Goal: Navigation & Orientation: Find specific page/section

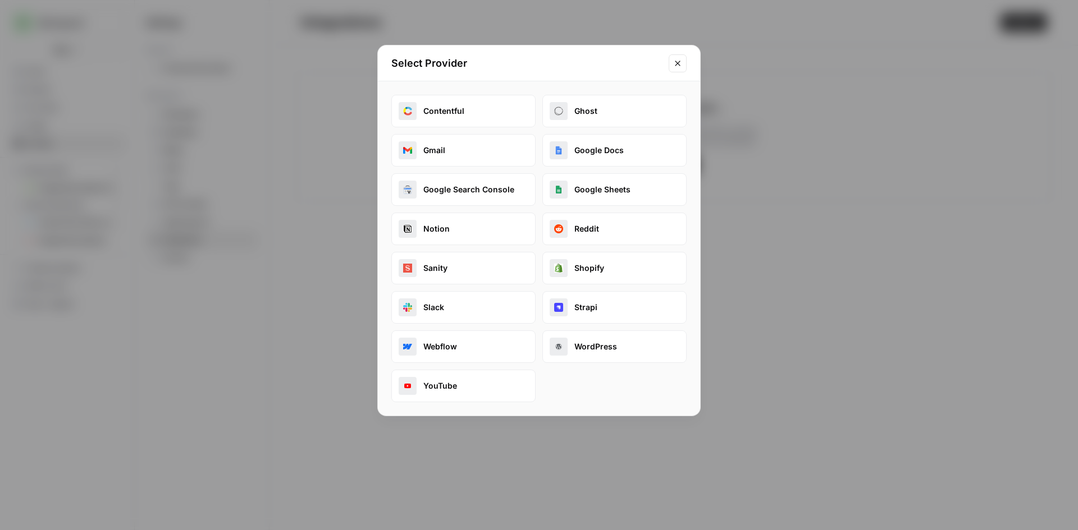
click at [680, 61] on icon "Close modal" at bounding box center [677, 63] width 9 height 9
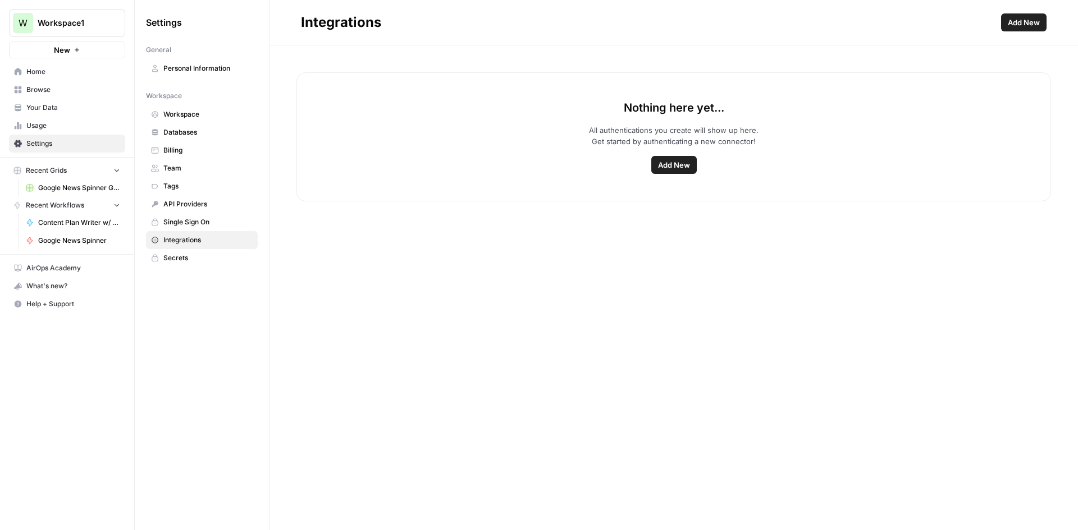
click at [187, 67] on span "Personal Information" at bounding box center [207, 68] width 89 height 10
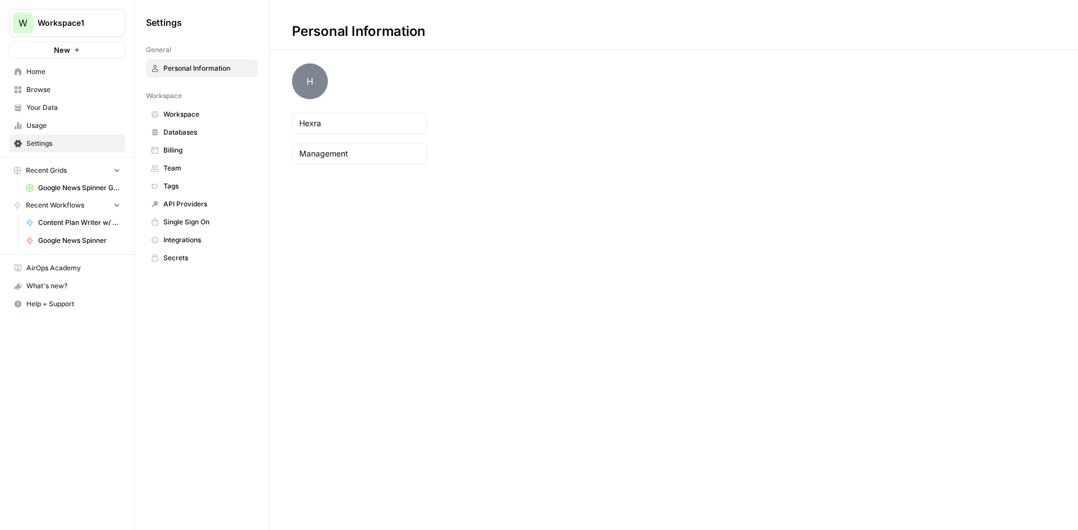
click at [174, 119] on span "Workspace" at bounding box center [207, 114] width 89 height 10
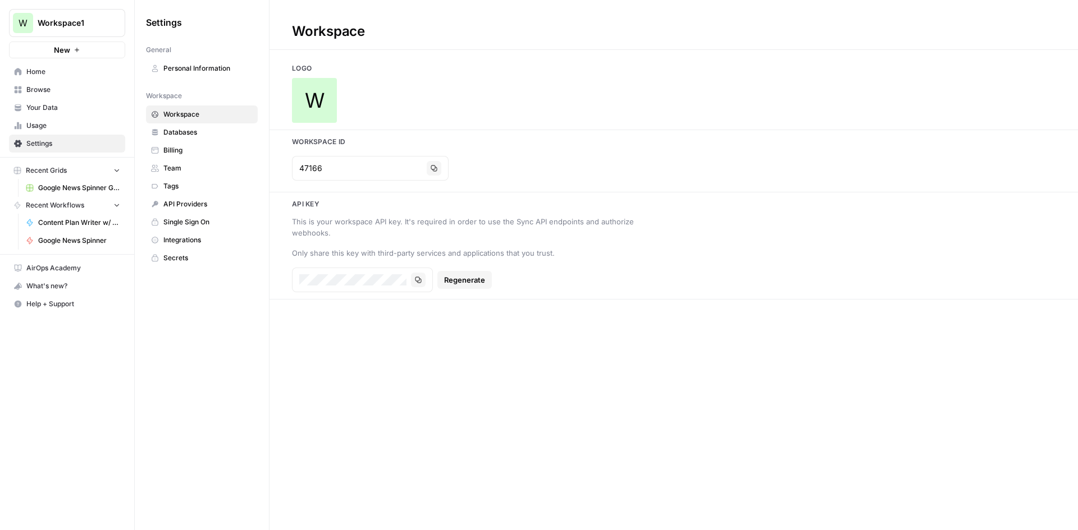
click at [182, 164] on span "Team" at bounding box center [207, 168] width 89 height 10
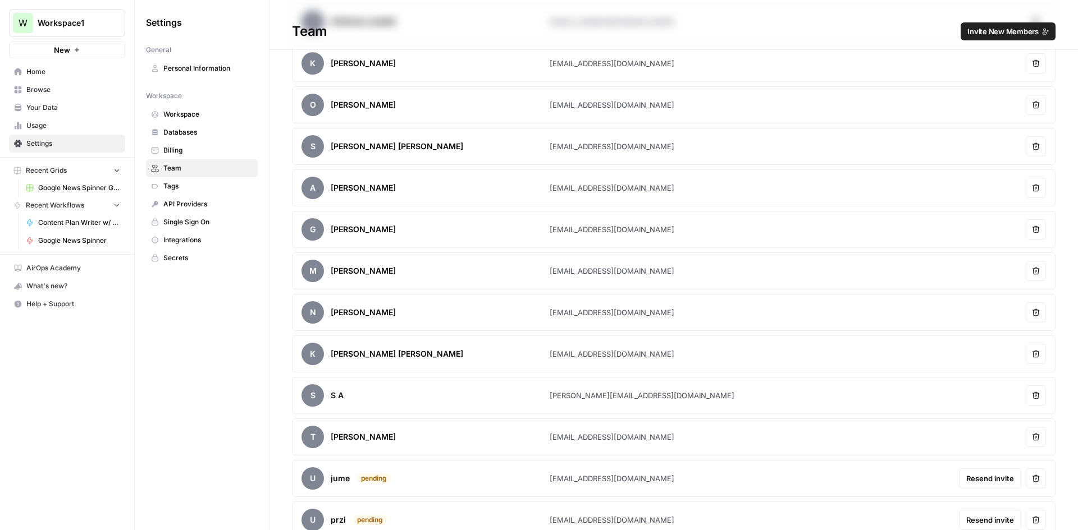
scroll to position [187, 0]
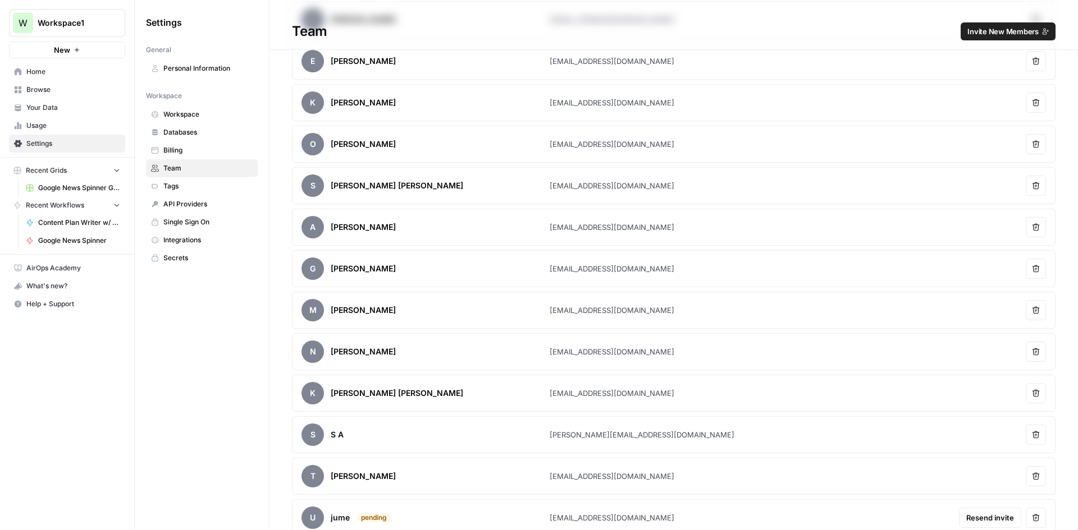
click at [56, 90] on span "Browse" at bounding box center [73, 90] width 94 height 10
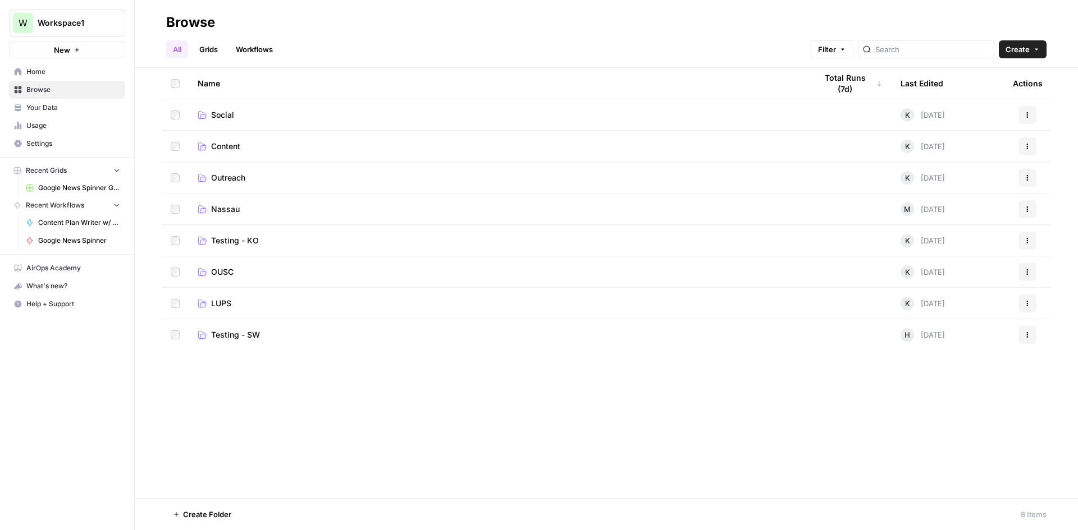
click at [377, 216] on td "Nassau" at bounding box center [498, 209] width 619 height 31
click at [235, 177] on span "Outreach" at bounding box center [228, 177] width 34 height 11
click at [232, 148] on span "Content" at bounding box center [225, 146] width 29 height 11
